Goal: Navigation & Orientation: Go to known website

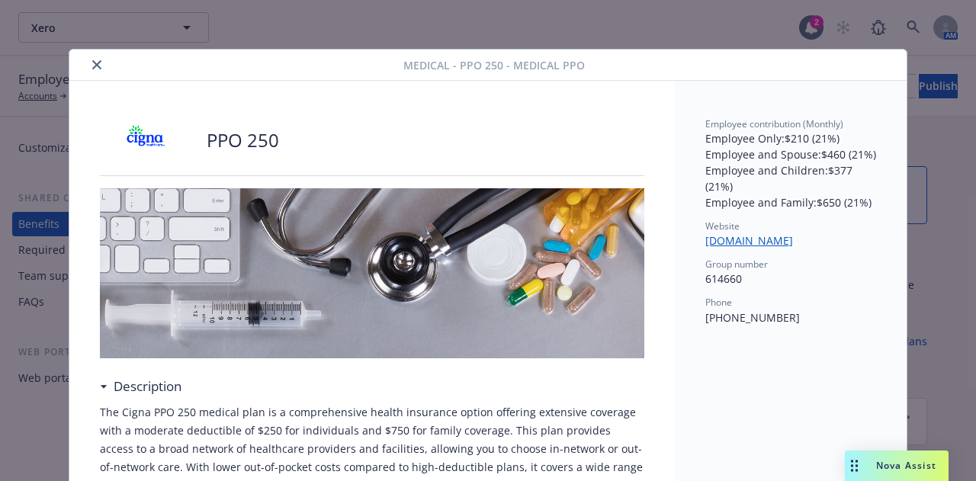
scroll to position [525, 0]
